Goal: Information Seeking & Learning: Check status

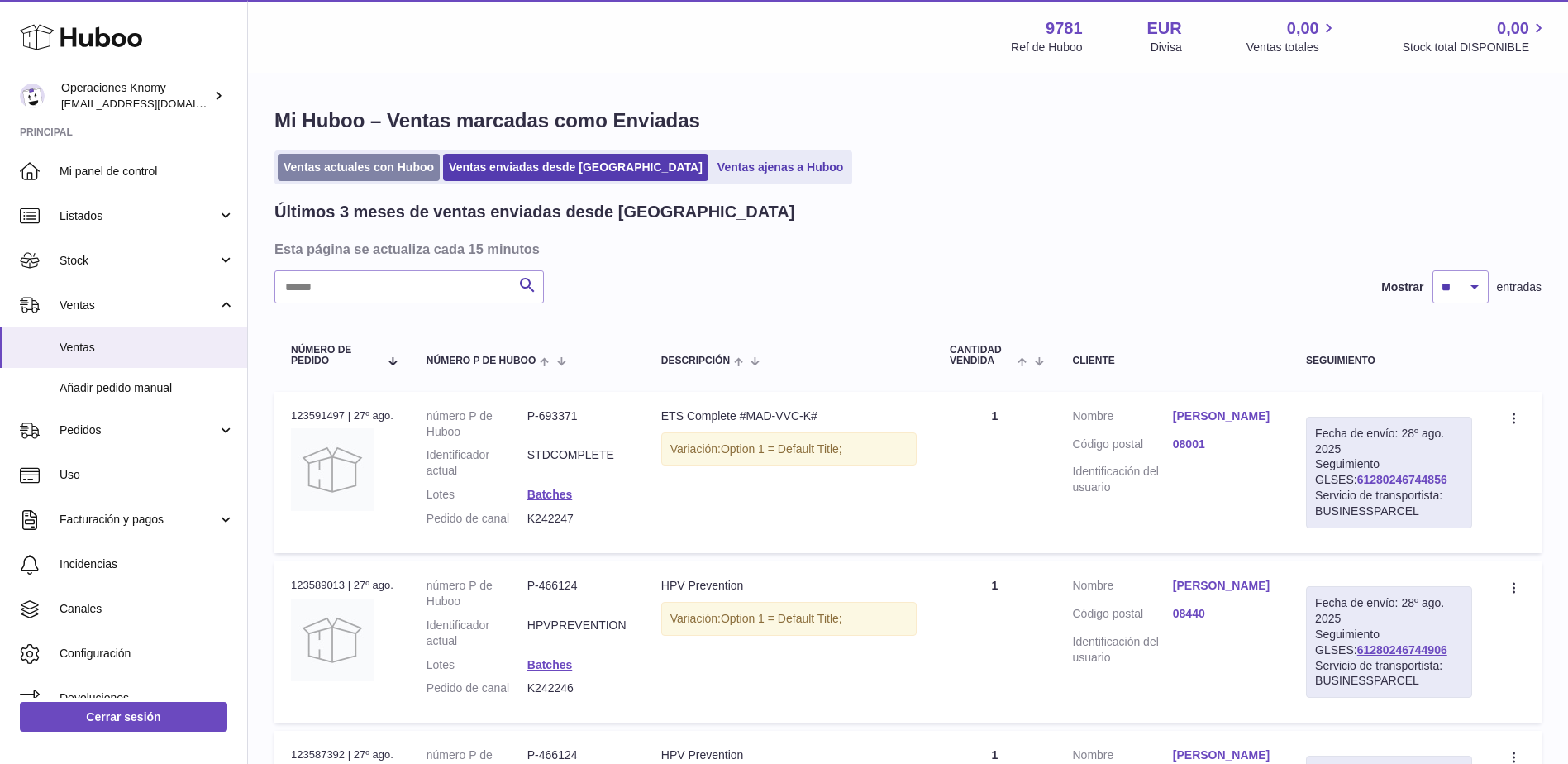
click at [322, 165] on link "Ventas actuales con Huboo" at bounding box center [358, 167] width 162 height 27
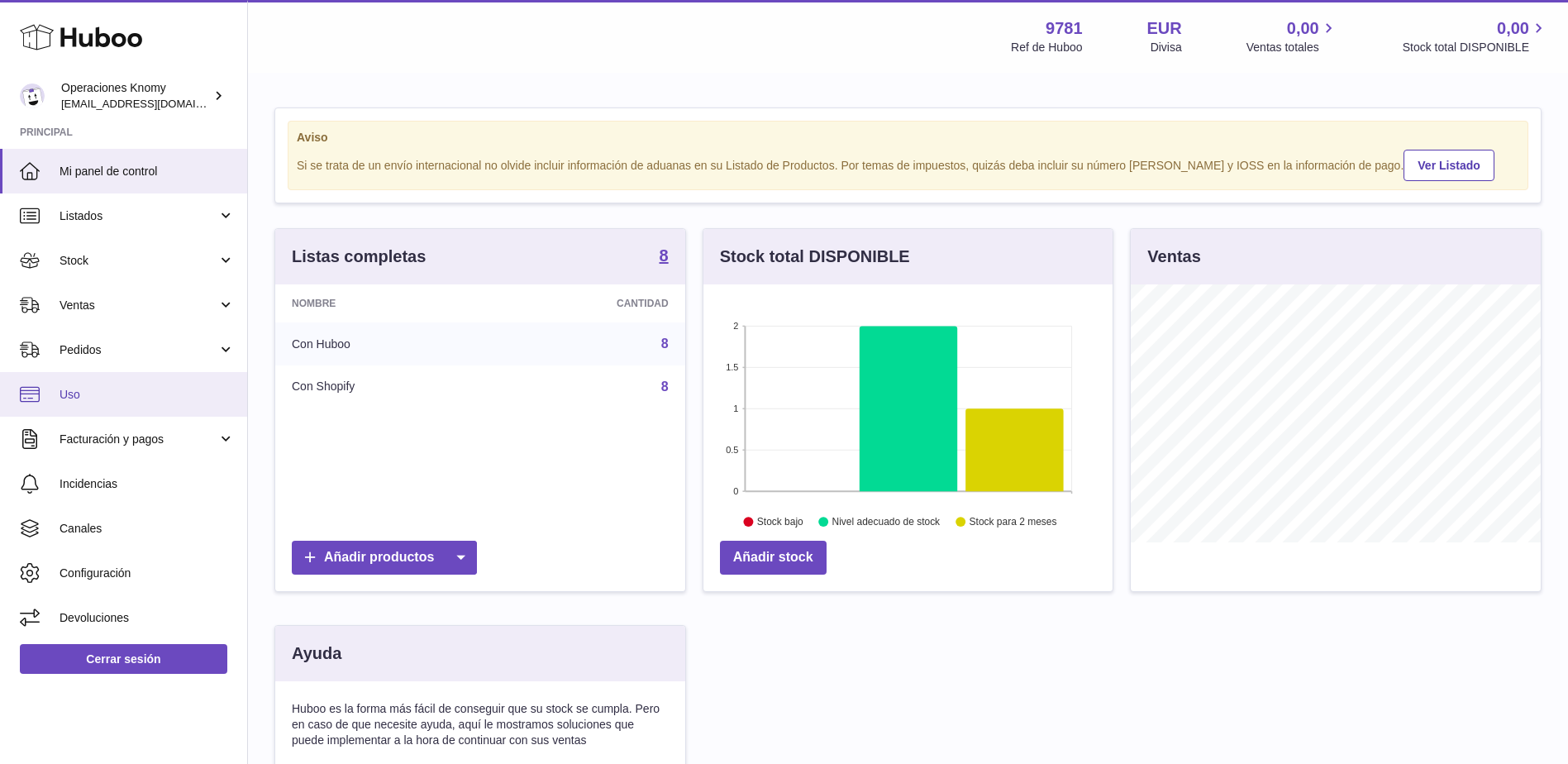
scroll to position [258, 414]
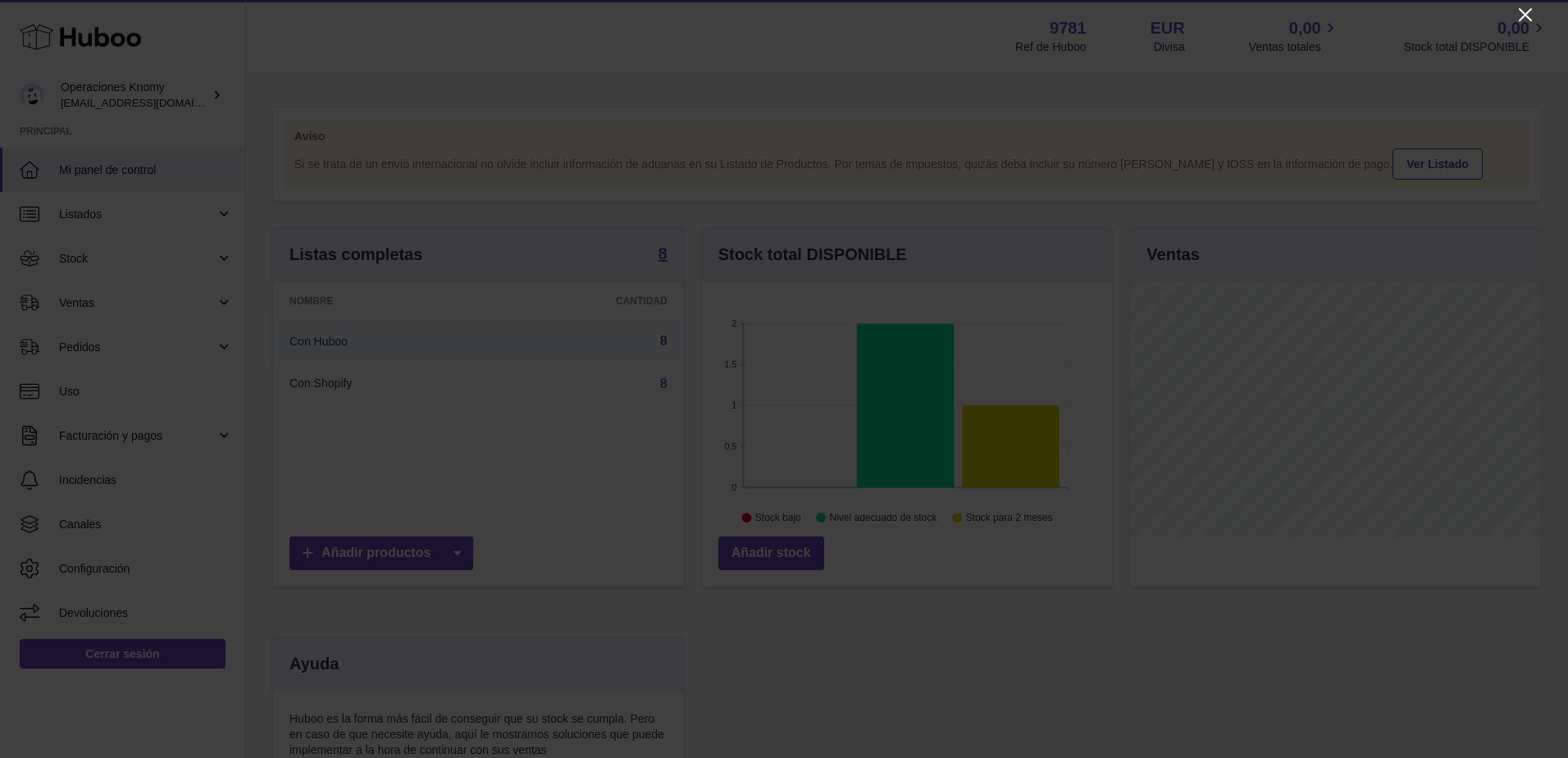
click at [1521, 20] on icon "Close" at bounding box center [1526, 15] width 13 height 13
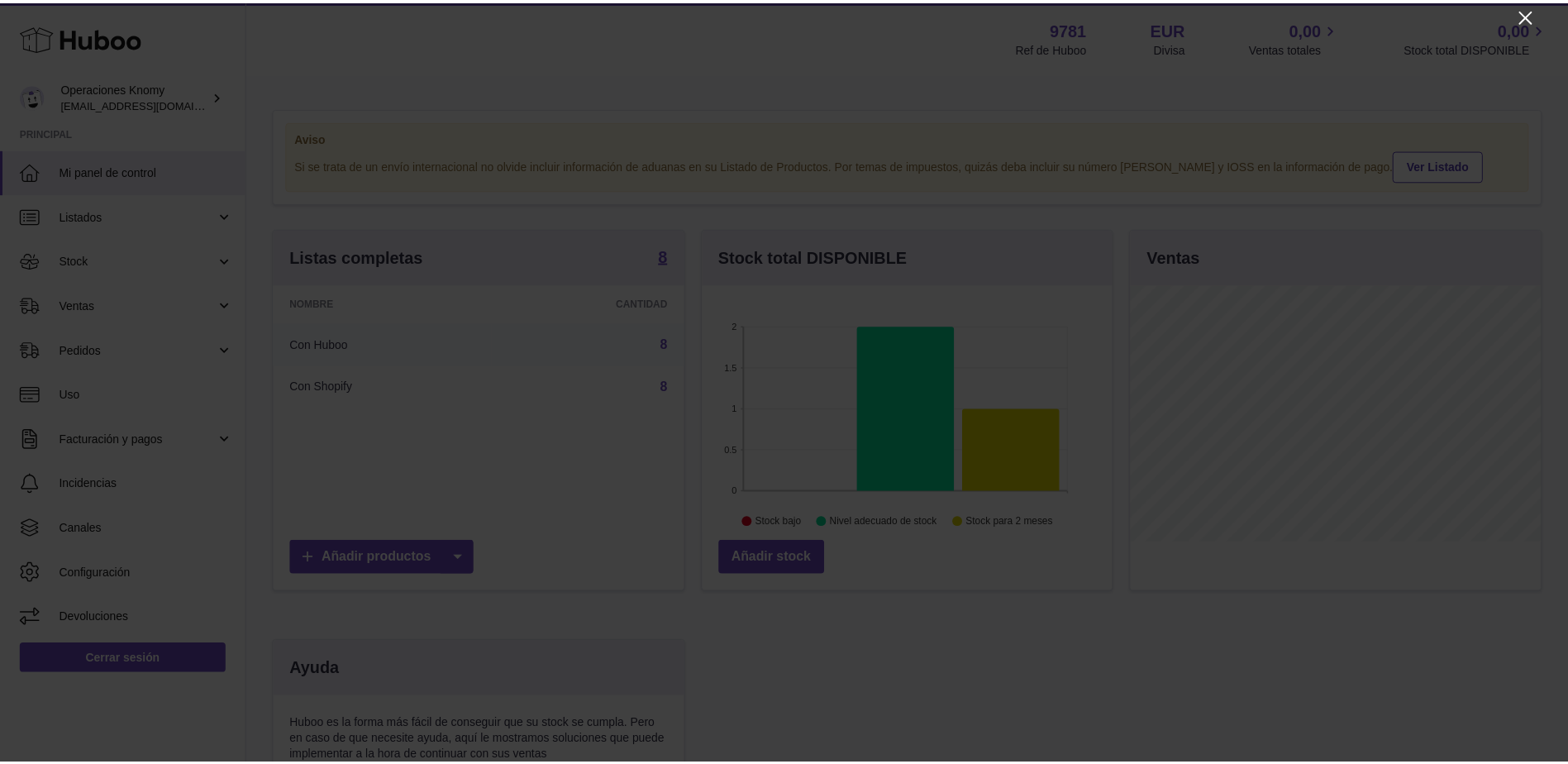
scroll to position [826244, 826218]
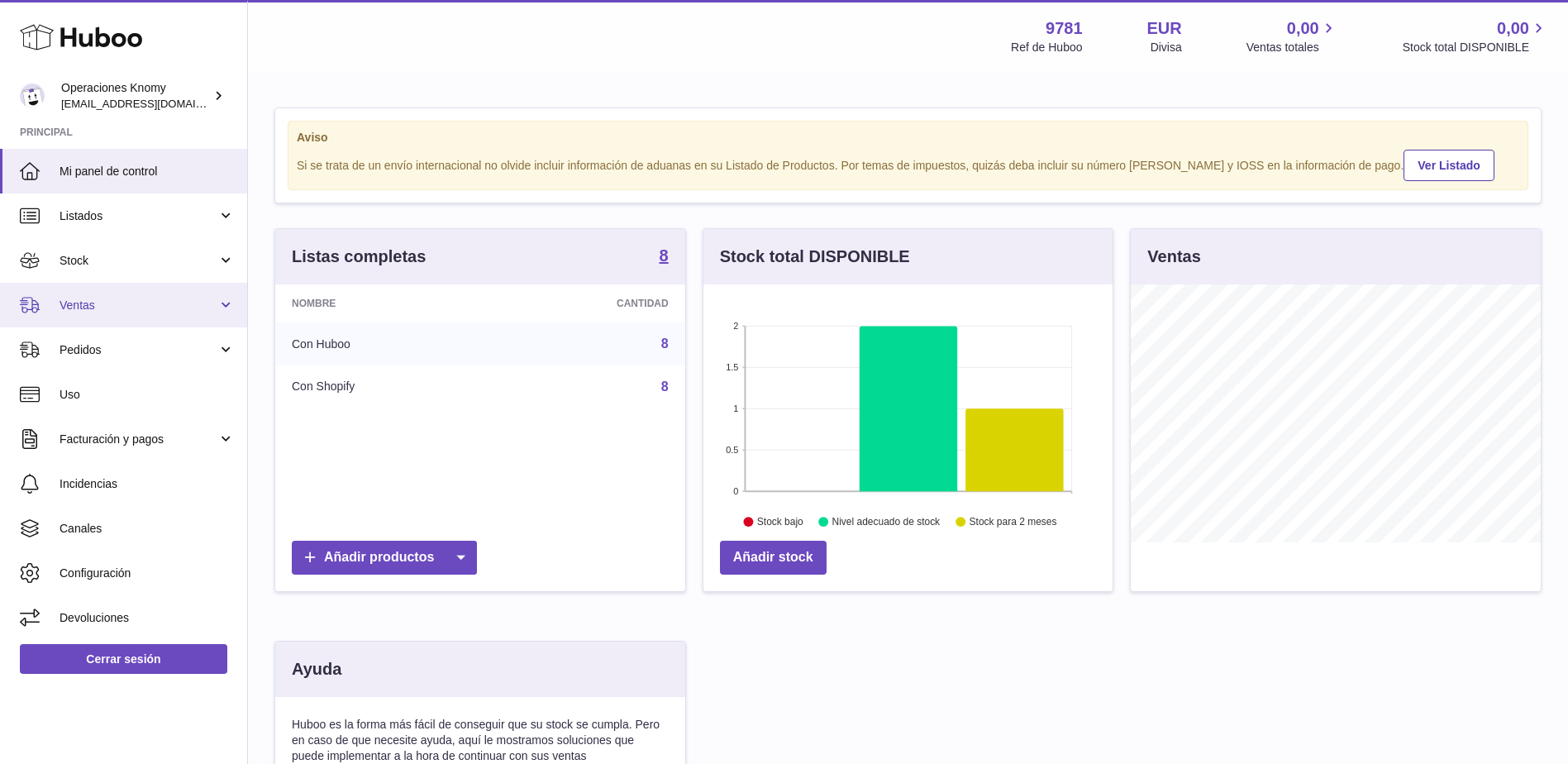
click at [117, 291] on link "Ventas" at bounding box center [123, 305] width 247 height 44
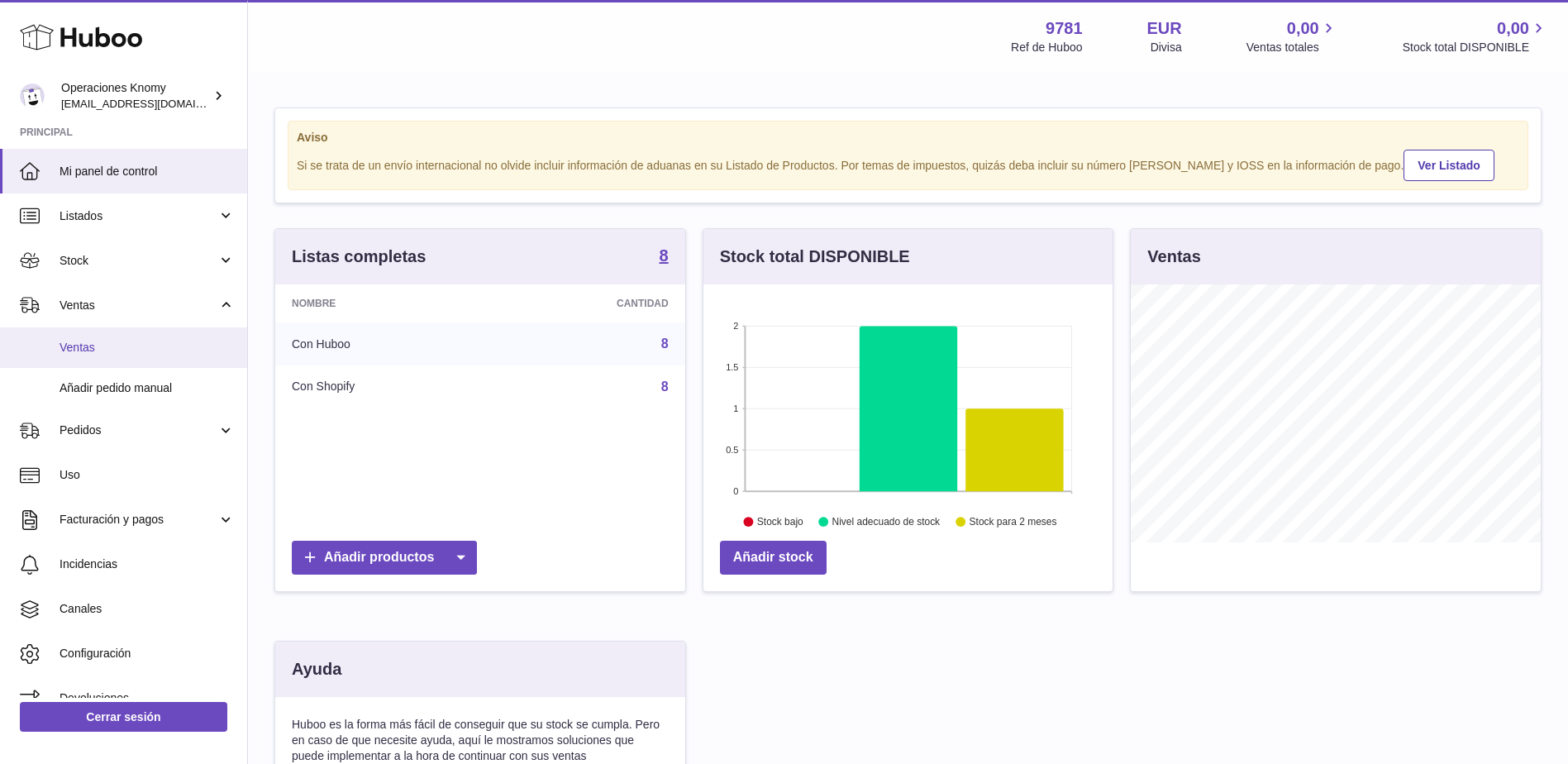
click at [126, 346] on span "Ventas" at bounding box center [147, 347] width 175 height 16
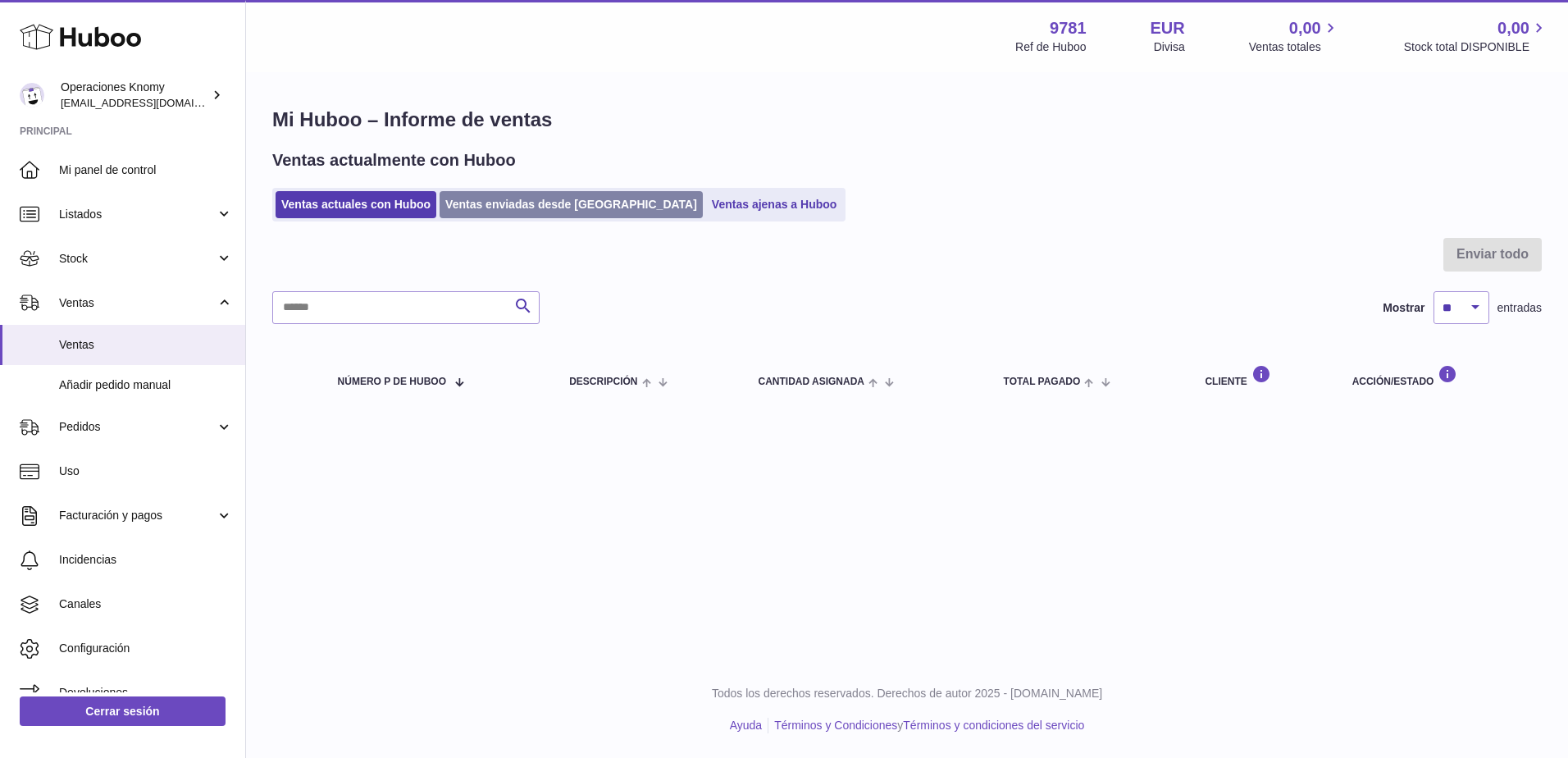
click at [519, 210] on link "Ventas enviadas desde [GEOGRAPHIC_DATA]" at bounding box center [571, 204] width 263 height 27
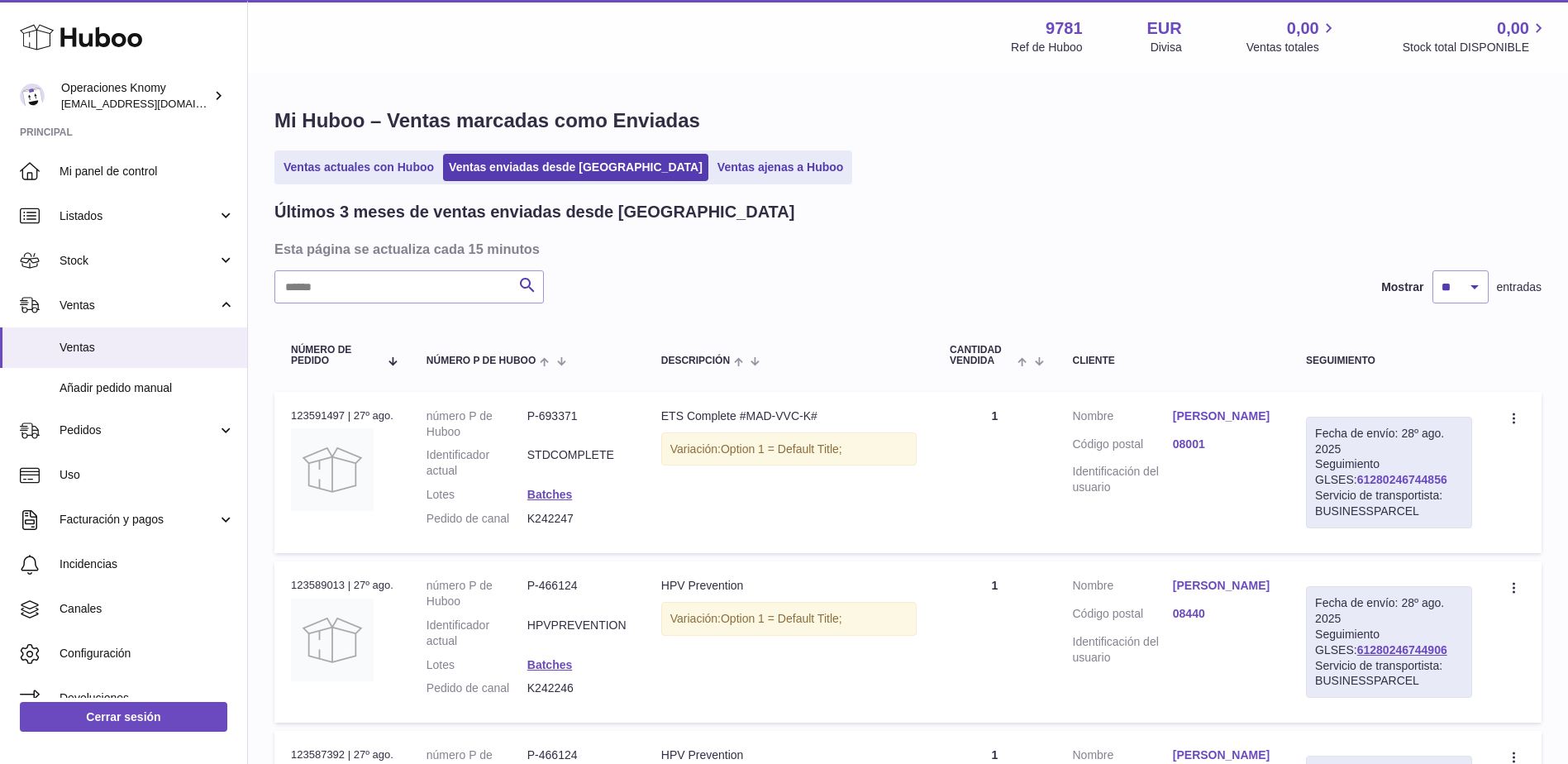
click at [1401, 480] on link "61280246744856" at bounding box center [1401, 479] width 90 height 13
click at [1406, 656] on link "61280246744906" at bounding box center [1401, 649] width 90 height 13
